Goal: Find specific page/section: Find specific page/section

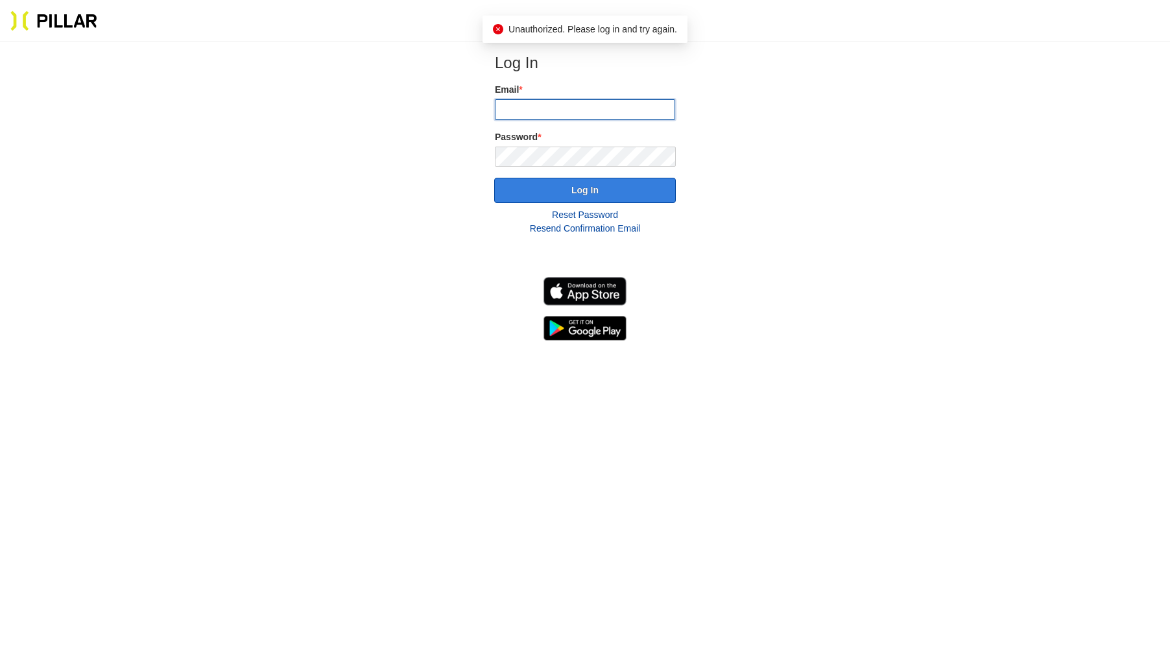
type input "[EMAIL_ADDRESS][DOMAIN_NAME]"
click at [578, 191] on button "Log In" at bounding box center [585, 190] width 182 height 25
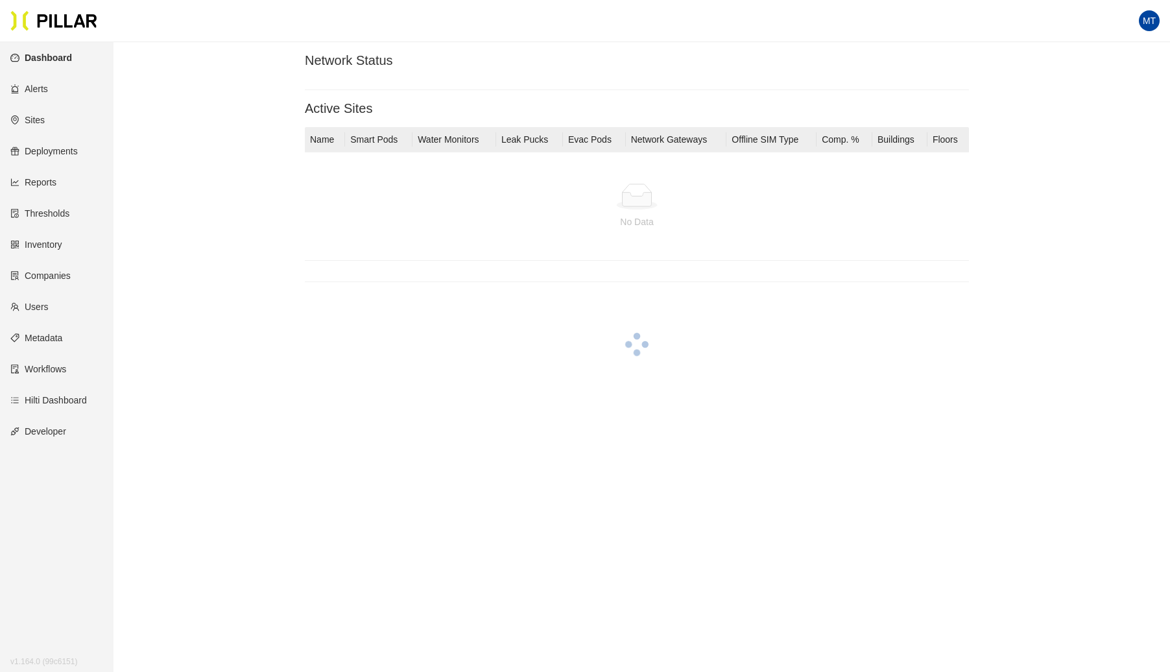
click at [29, 117] on link "Sites" at bounding box center [27, 120] width 34 height 10
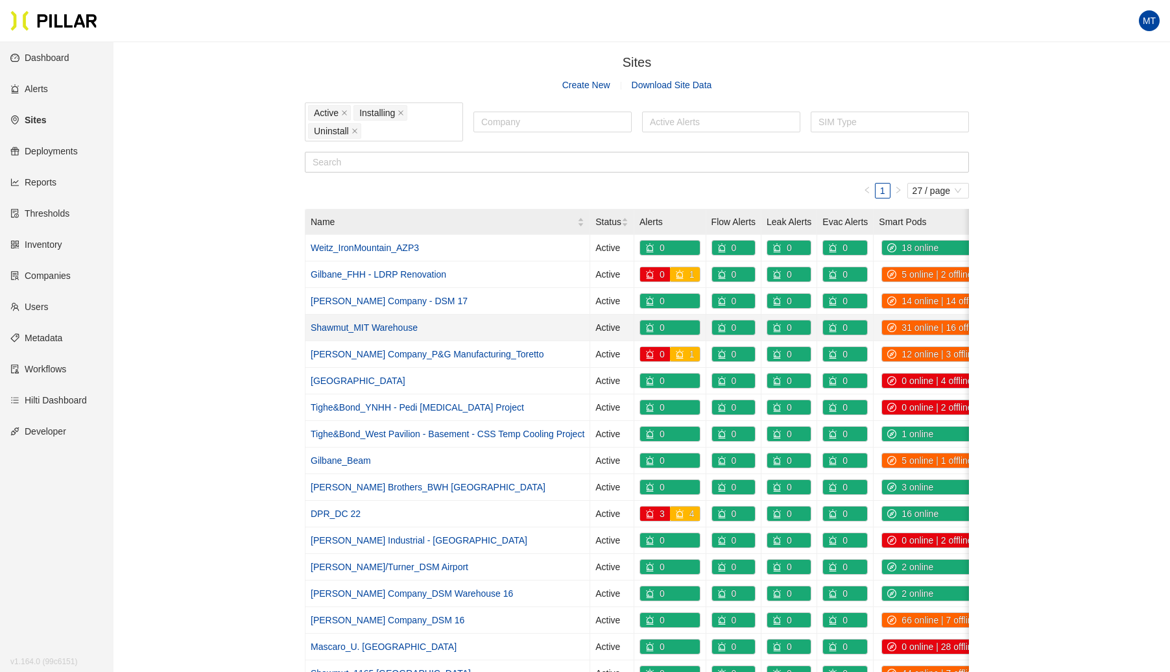
click at [382, 322] on link "Shawmut_MIT Warehouse" at bounding box center [364, 327] width 107 height 10
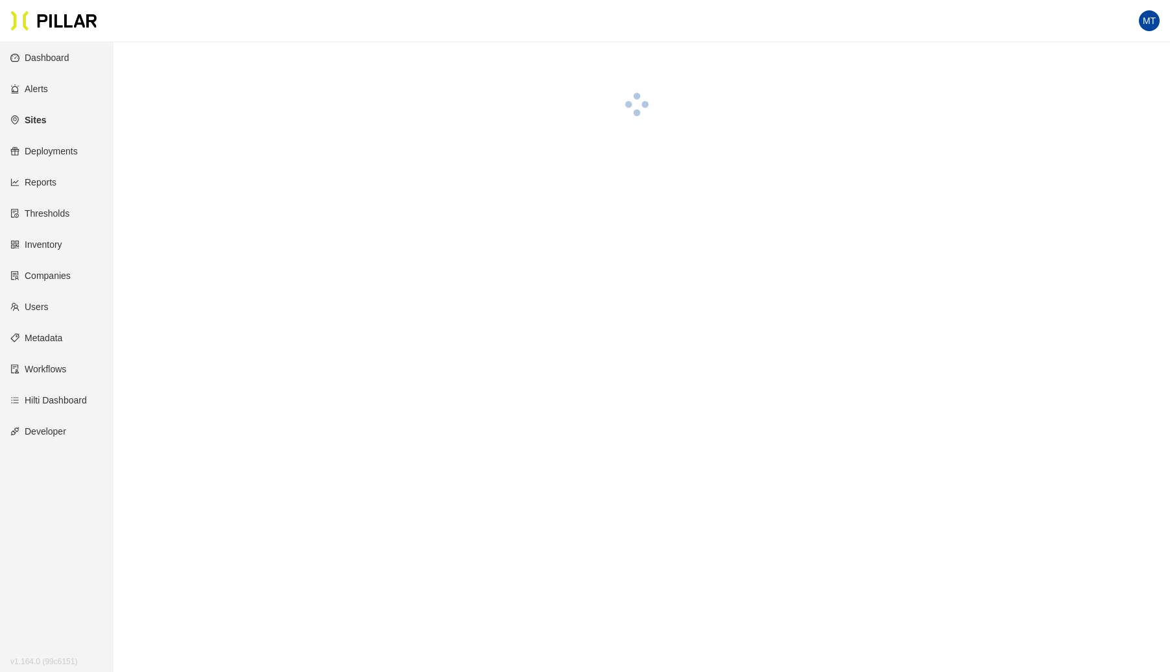
click at [382, 322] on main at bounding box center [585, 378] width 1170 height 672
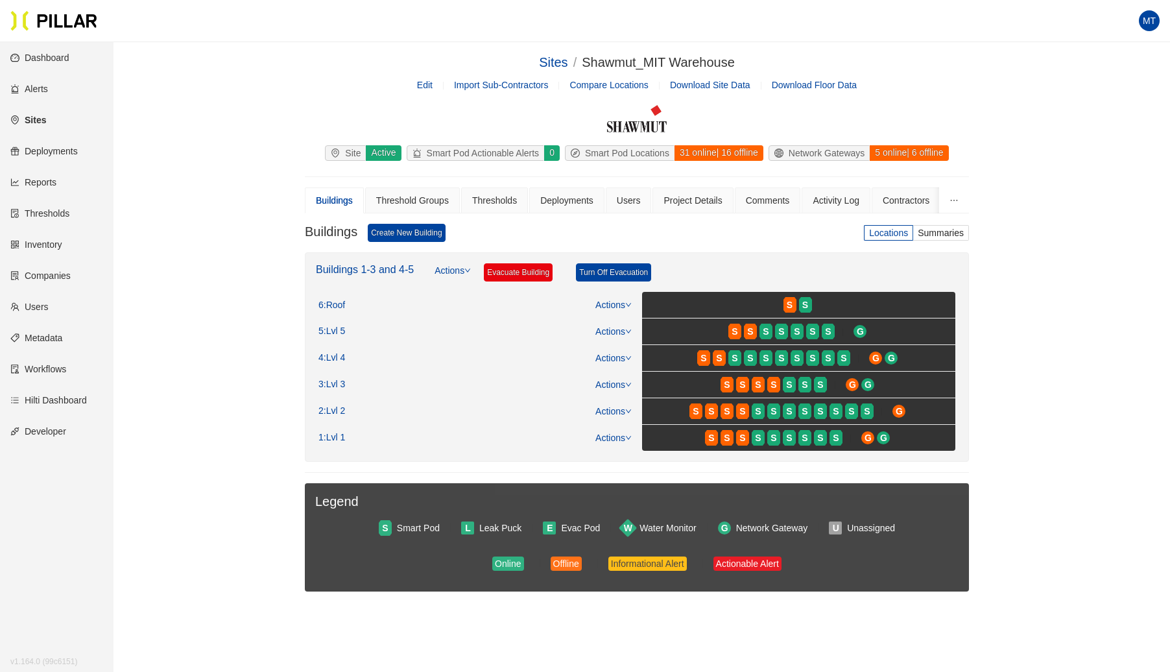
drag, startPoint x: 207, startPoint y: 51, endPoint x: 149, endPoint y: 9, distance: 72.0
click at [207, 51] on main "Sites / Shawmut_MIT Warehouse / Edit Import Sub-Contractors Compare Locations D…" at bounding box center [585, 420] width 1170 height 757
click at [36, 240] on link "Inventory" at bounding box center [36, 244] width 52 height 10
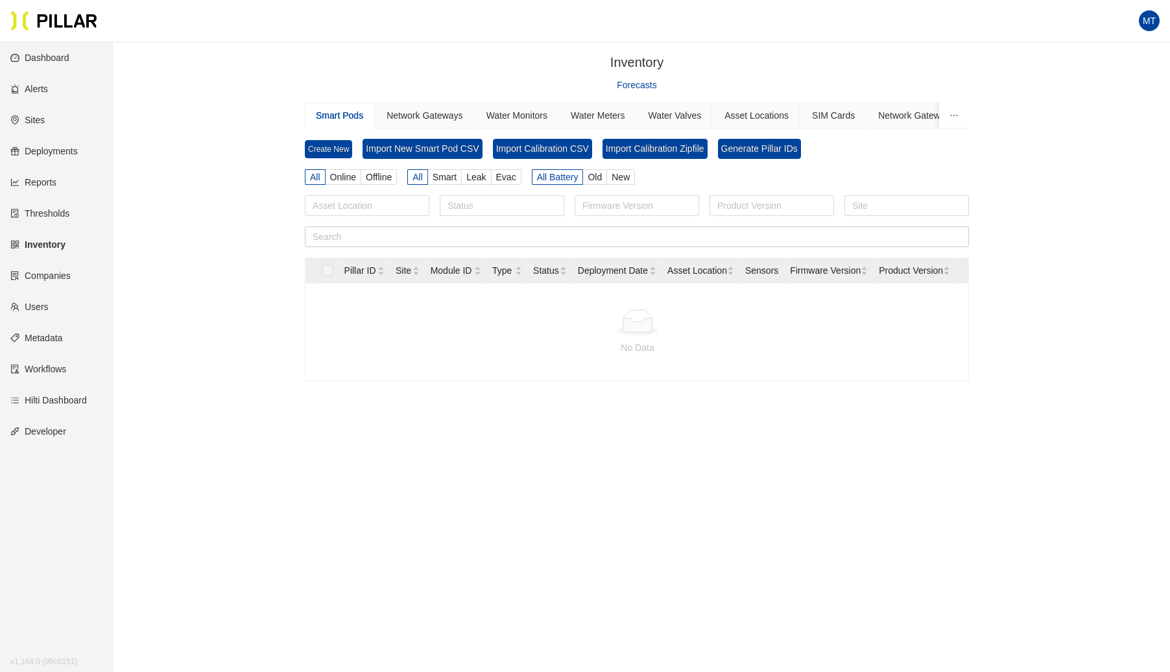
click at [225, 211] on div "Inventory / Forecasts Smart Pods Network Gateways Water Monitors Water Meters W…" at bounding box center [636, 243] width 983 height 381
click at [511, 53] on div "Inventory /" at bounding box center [637, 63] width 664 height 20
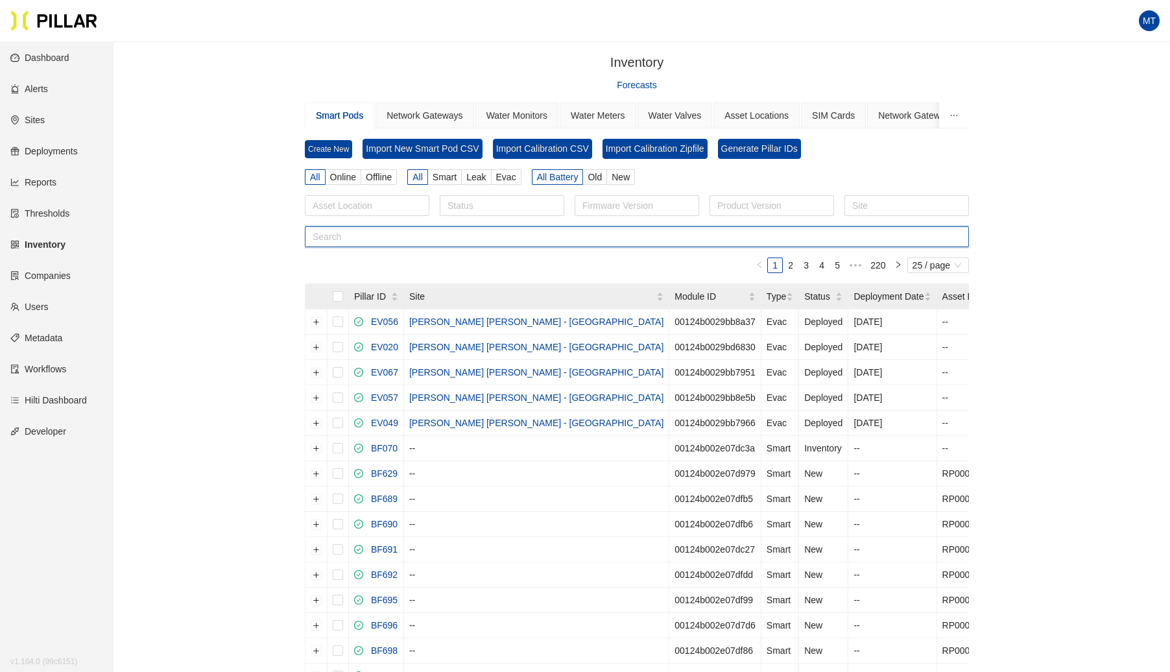
click at [388, 226] on input "text" at bounding box center [637, 236] width 664 height 21
click at [381, 230] on input "text" at bounding box center [637, 236] width 664 height 21
click at [381, 228] on input "text" at bounding box center [637, 236] width 664 height 21
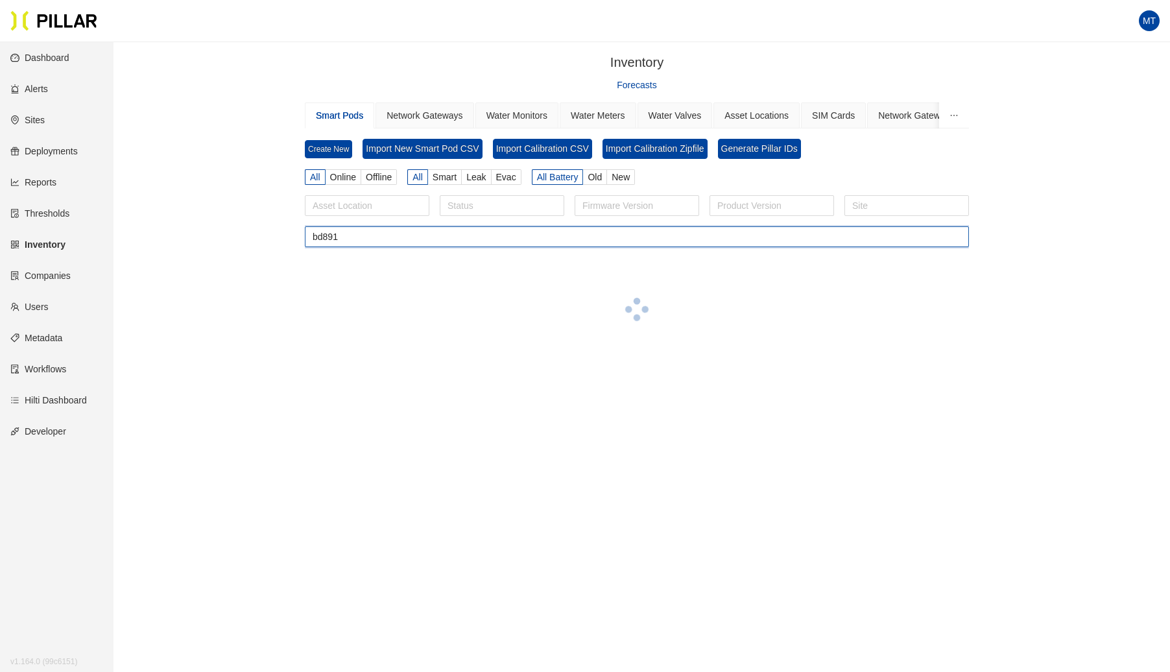
type input "bd891"
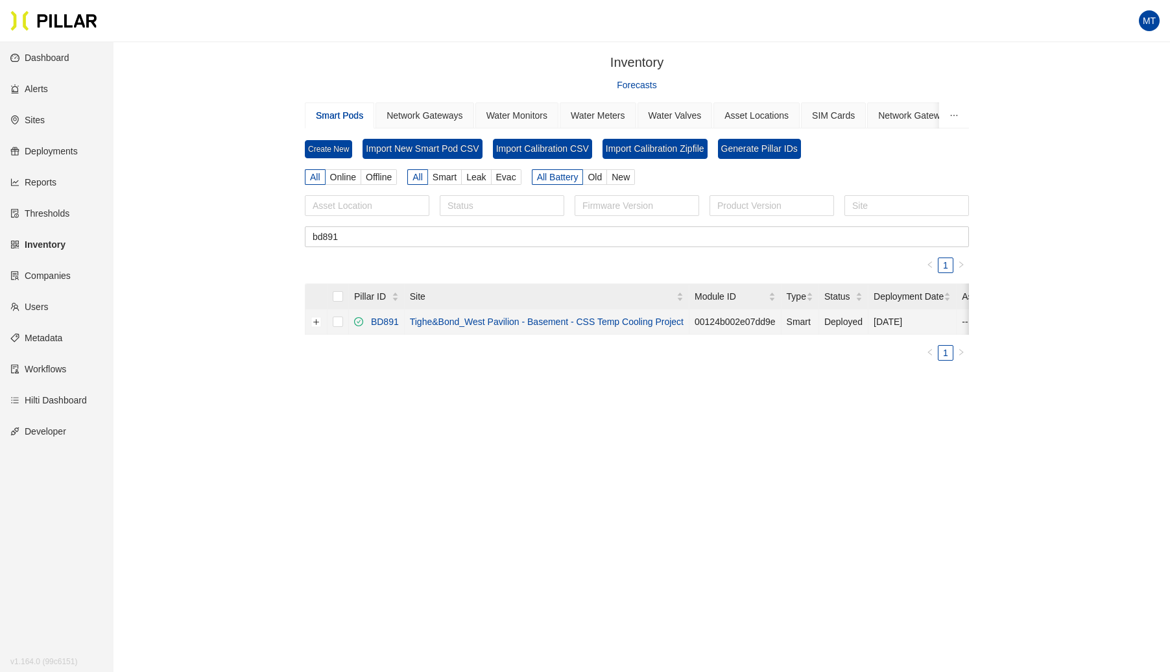
click at [445, 316] on link "Tighe&Bond_West Pavilion - Basement - CSS Temp Cooling Project" at bounding box center [547, 321] width 274 height 10
